Goal: Task Accomplishment & Management: Manage account settings

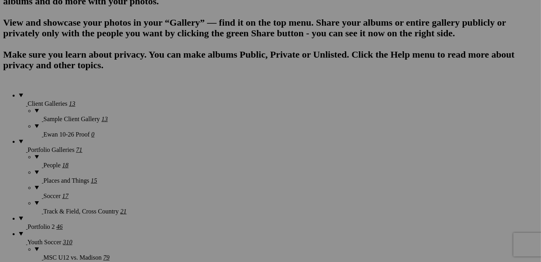
scroll to position [532, 0]
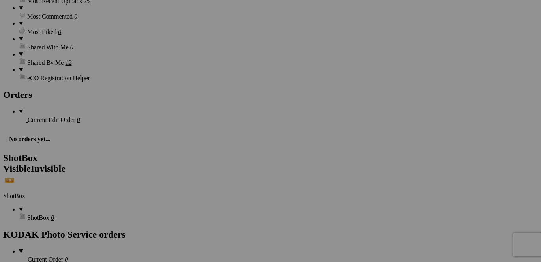
scroll to position [1242, 0]
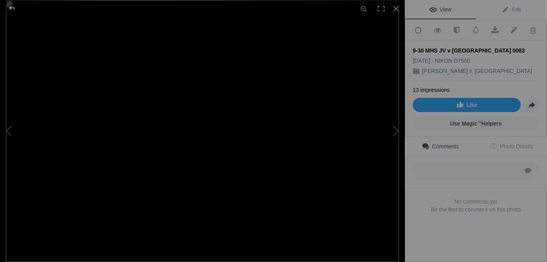
click at [8, 8] on div at bounding box center [12, 8] width 28 height 16
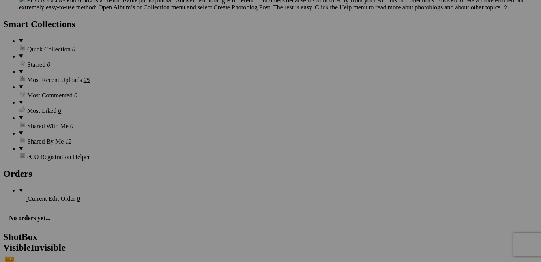
scroll to position [1163, 0]
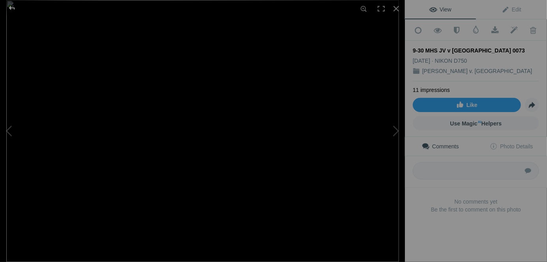
click at [9, 7] on div at bounding box center [12, 8] width 28 height 16
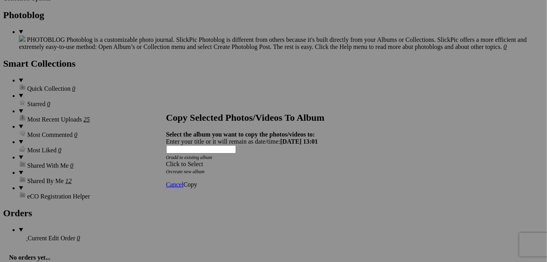
click at [283, 161] on div "Click to Select" at bounding box center [270, 164] width 209 height 7
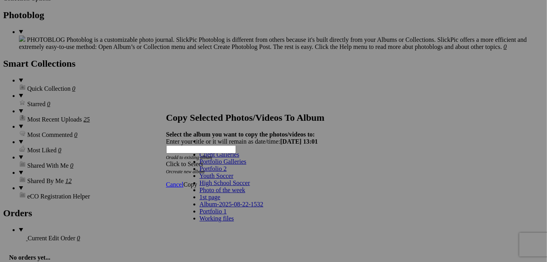
click at [206, 193] on link "Photo of the week" at bounding box center [223, 190] width 46 height 7
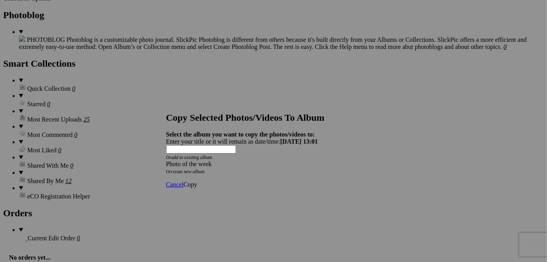
click at [197, 181] on span "Copy" at bounding box center [190, 184] width 14 height 7
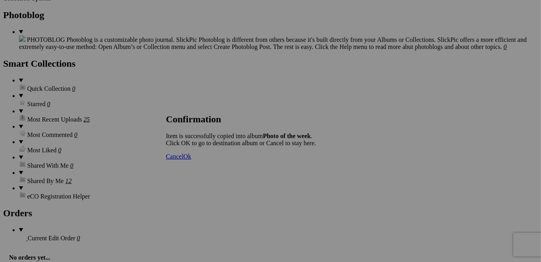
click at [191, 160] on span "Ok" at bounding box center [187, 156] width 8 height 7
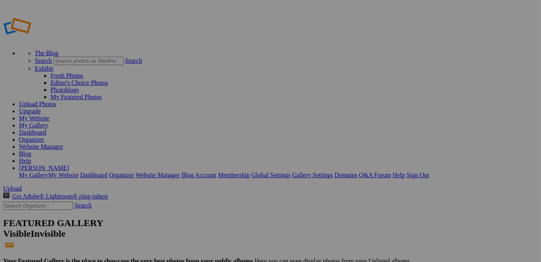
scroll to position [39, 0]
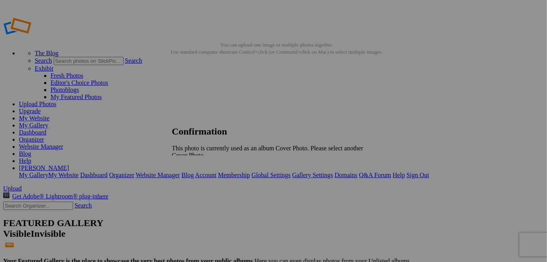
click at [198, 165] on span "OK" at bounding box center [193, 168] width 9 height 7
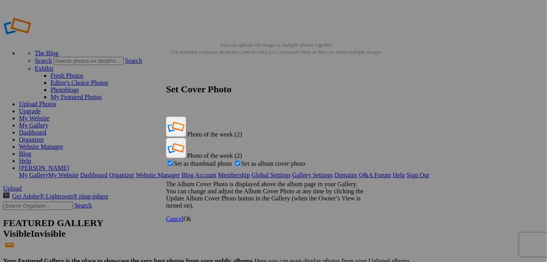
click at [191, 215] on span "Ok" at bounding box center [187, 218] width 8 height 7
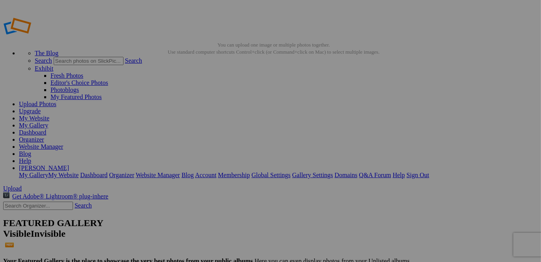
click at [63, 143] on link "Website Manager" at bounding box center [41, 146] width 44 height 7
